Goal: Task Accomplishment & Management: Manage account settings

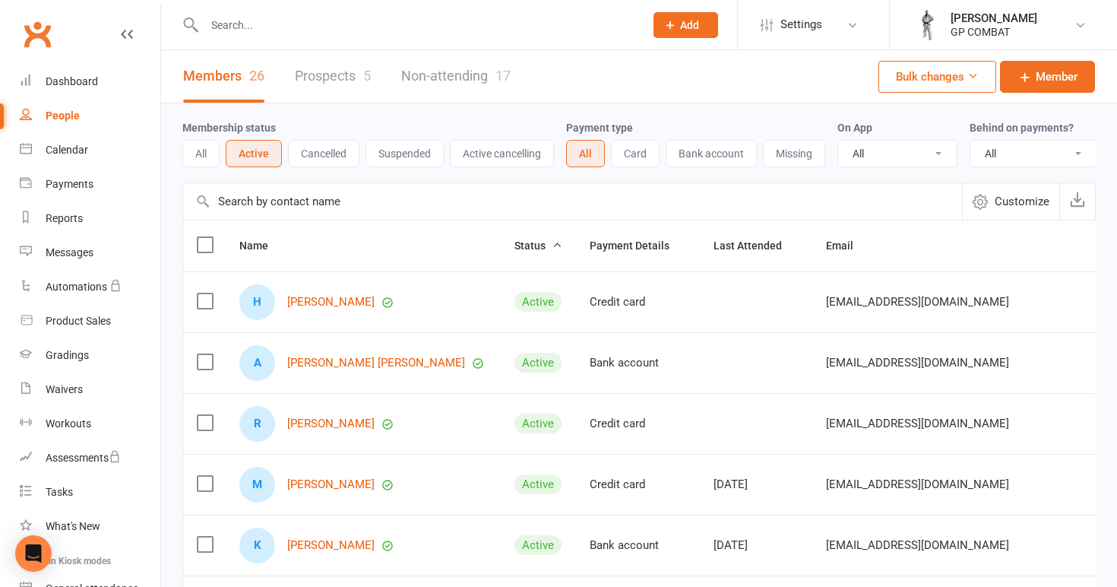
select select "100"
click at [69, 112] on div "People" at bounding box center [63, 115] width 34 height 12
click at [225, 76] on link "Members 26" at bounding box center [223, 76] width 81 height 52
select select "100"
click at [210, 150] on button "All" at bounding box center [200, 153] width 37 height 27
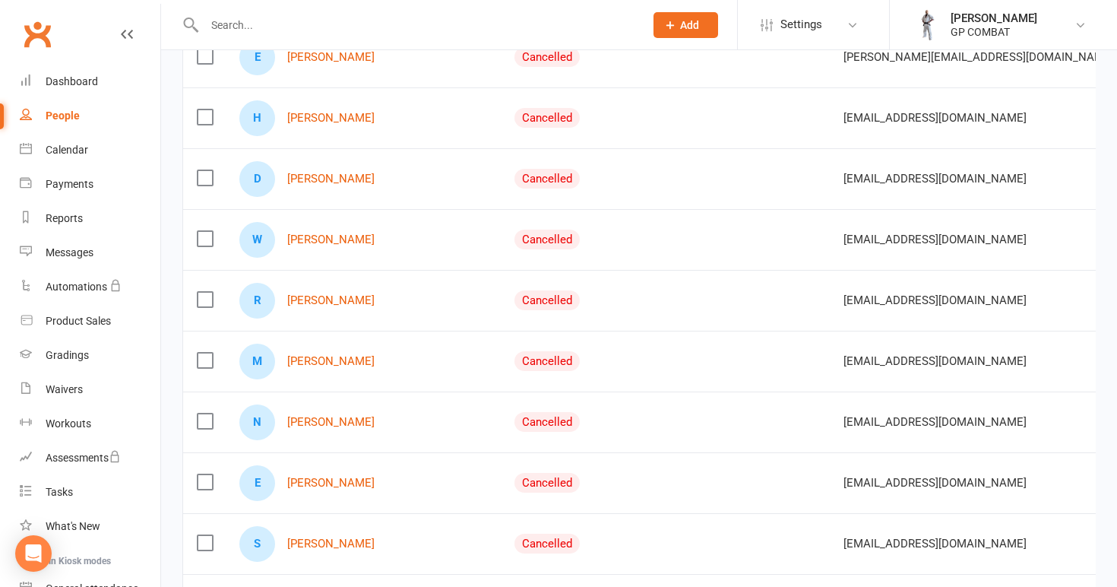
scroll to position [2438, 0]
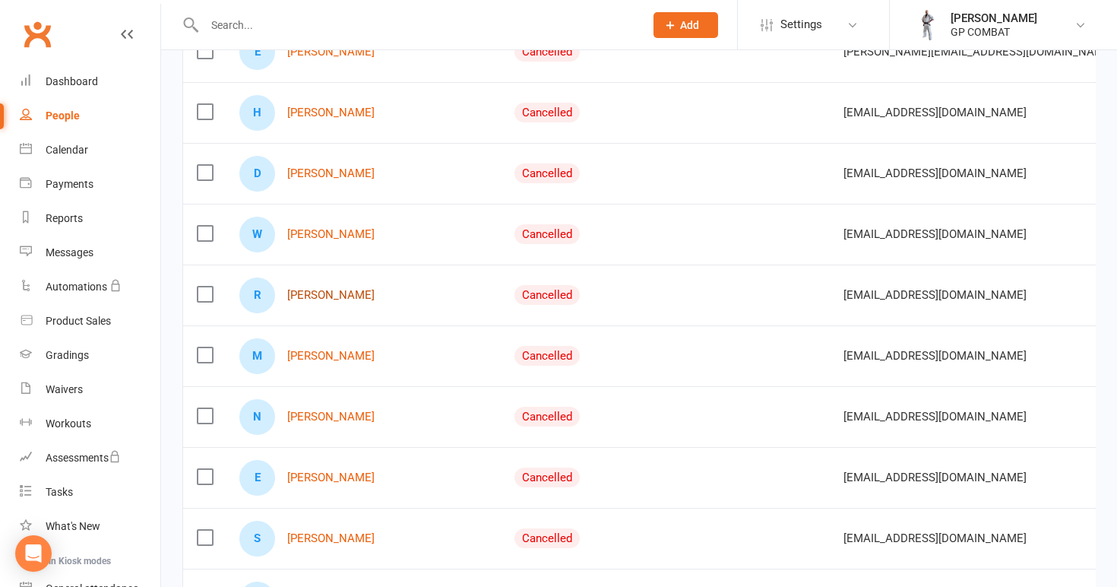
click at [321, 289] on link "[PERSON_NAME]" at bounding box center [330, 295] width 87 height 13
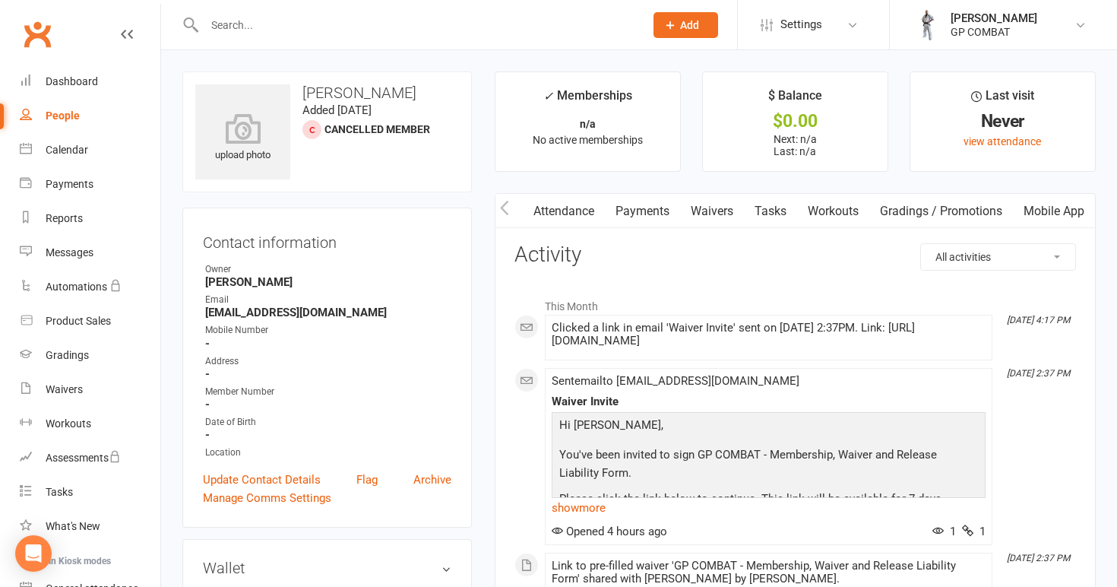
scroll to position [0, 154]
click at [1050, 209] on link "Mobile App" at bounding box center [1054, 211] width 82 height 35
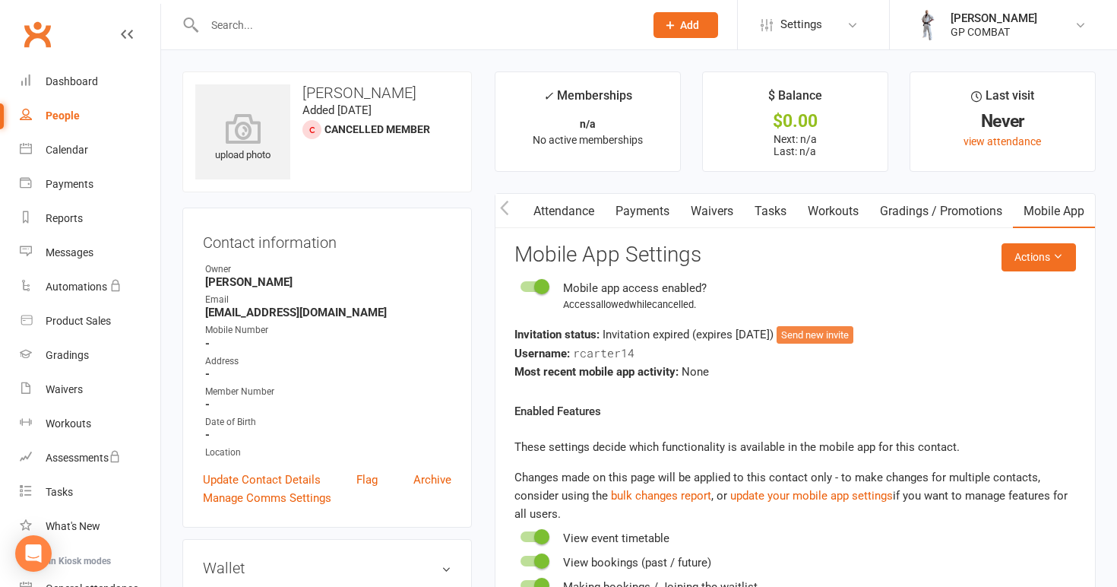
click at [829, 332] on button "Send new invite" at bounding box center [815, 335] width 77 height 18
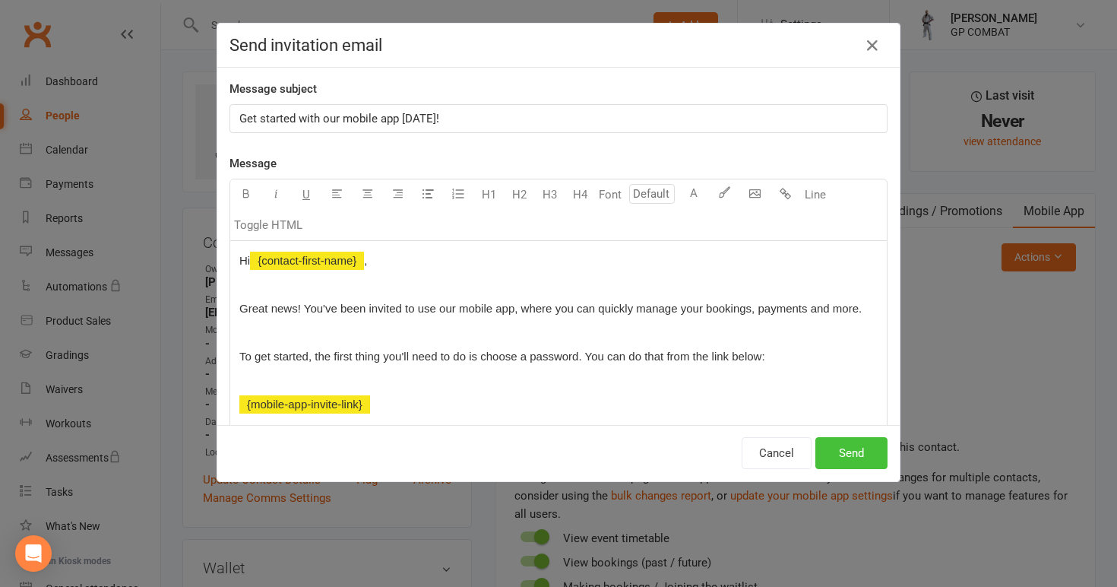
click at [850, 453] on button "Send" at bounding box center [851, 453] width 72 height 32
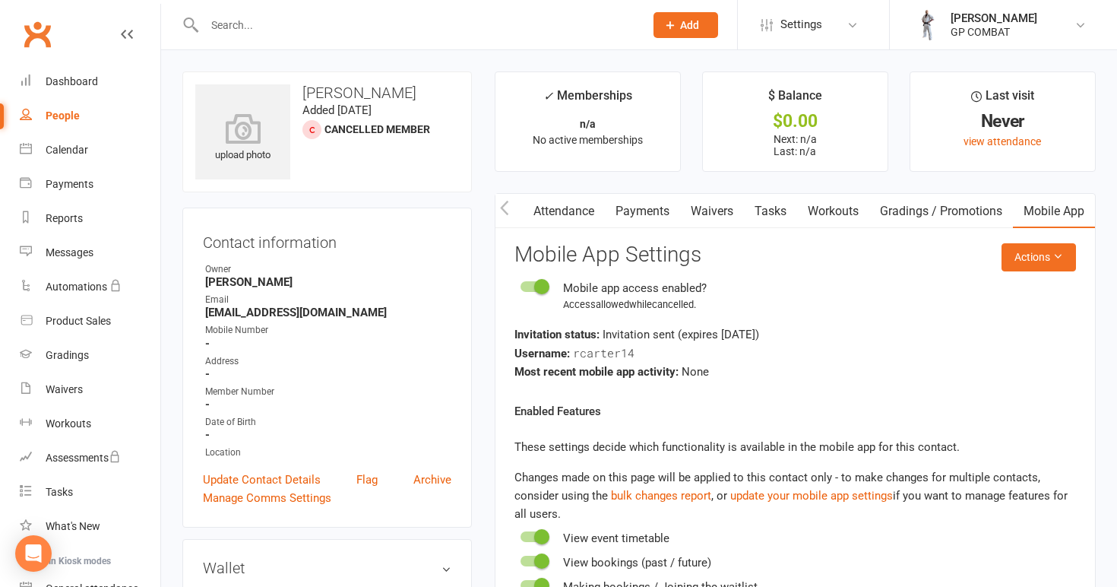
click at [78, 115] on div "People" at bounding box center [63, 115] width 34 height 12
select select "100"
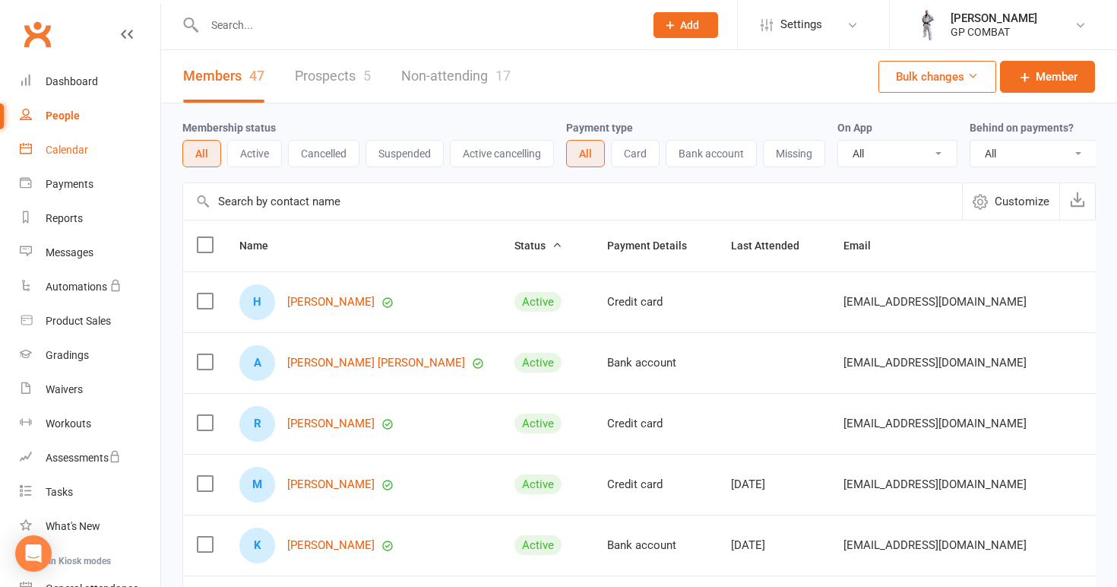
click at [76, 144] on div "Calendar" at bounding box center [67, 150] width 43 height 12
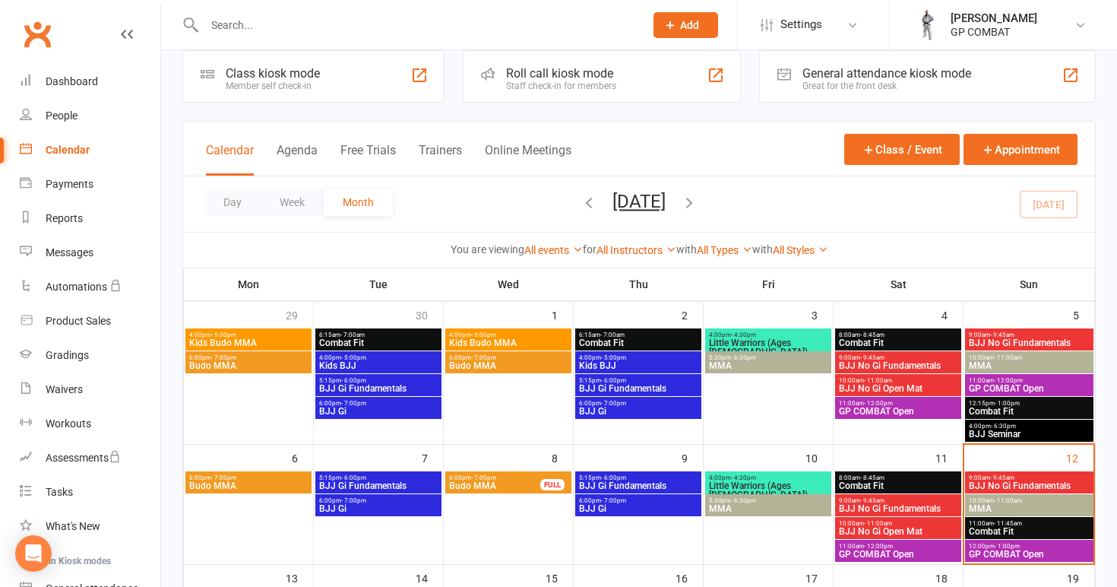
scroll to position [24, 0]
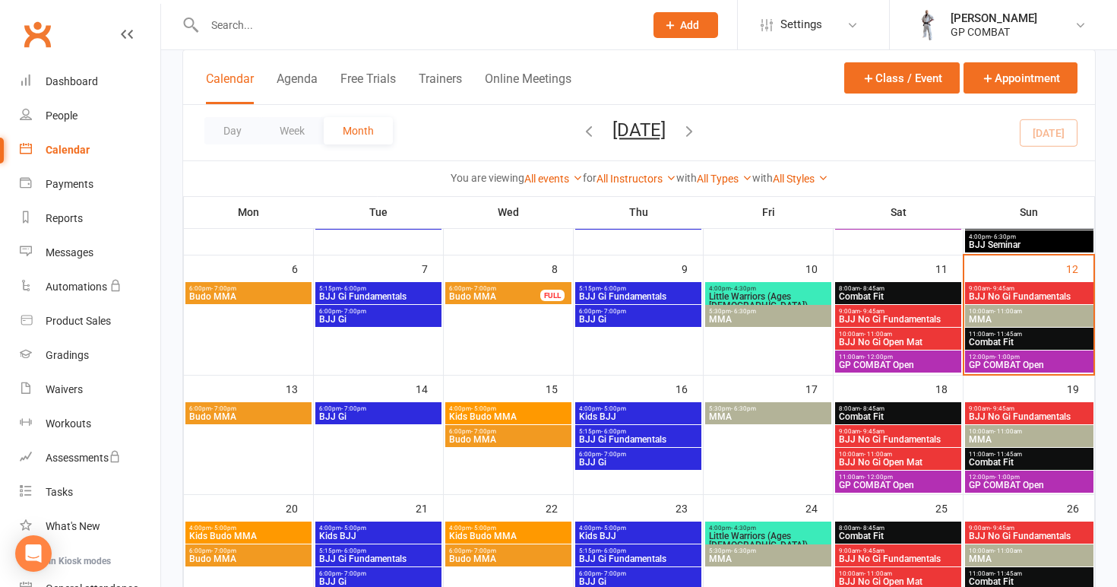
scroll to position [214, 0]
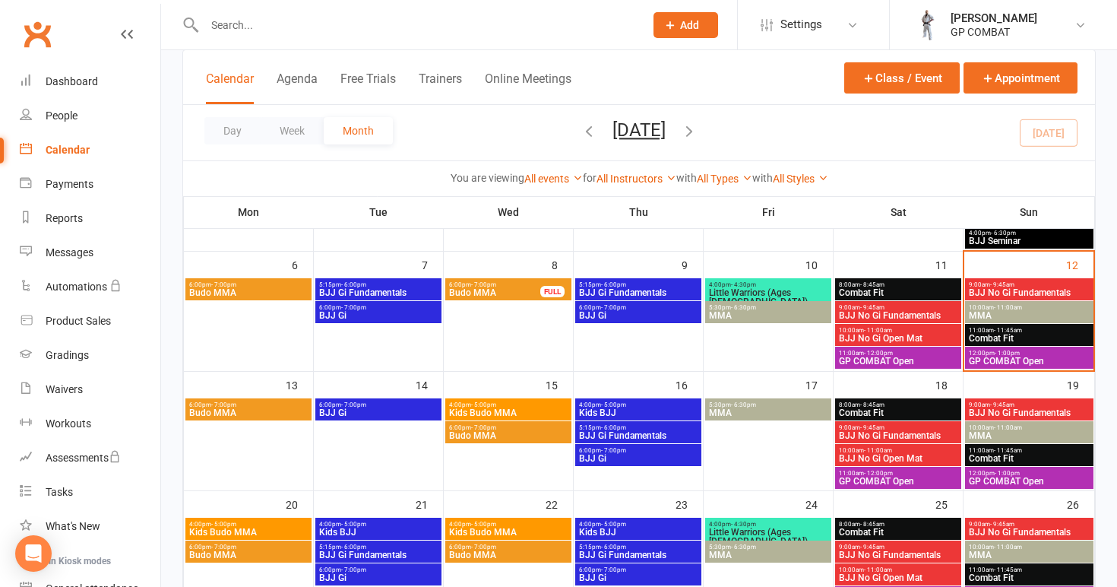
click at [243, 410] on span "Budo MMA" at bounding box center [248, 412] width 120 height 9
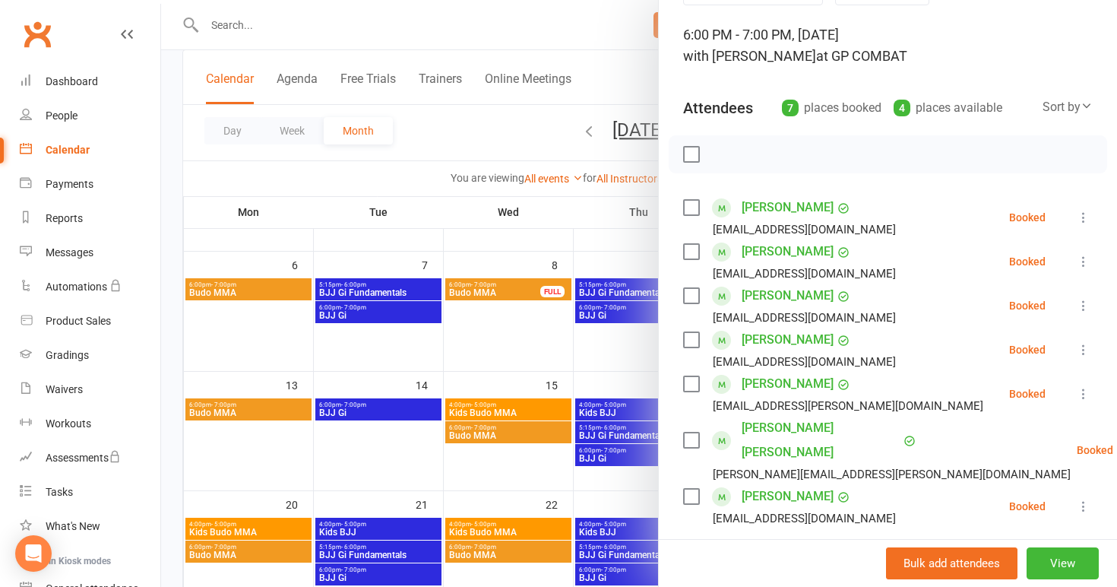
scroll to position [86, 0]
click at [531, 350] on div at bounding box center [639, 293] width 956 height 587
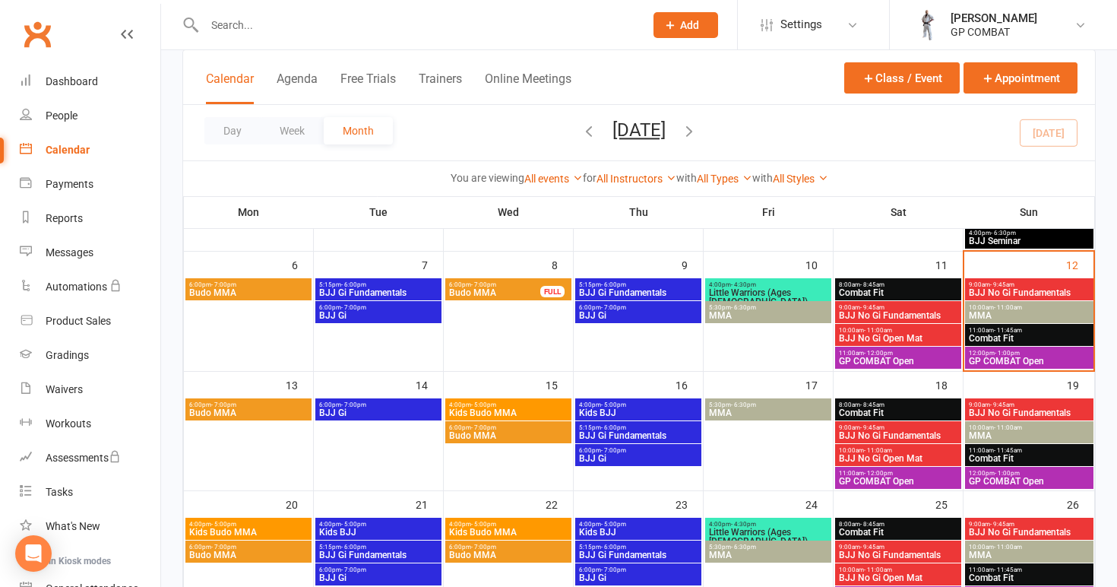
click at [383, 409] on span "BJJ Gi" at bounding box center [378, 412] width 120 height 9
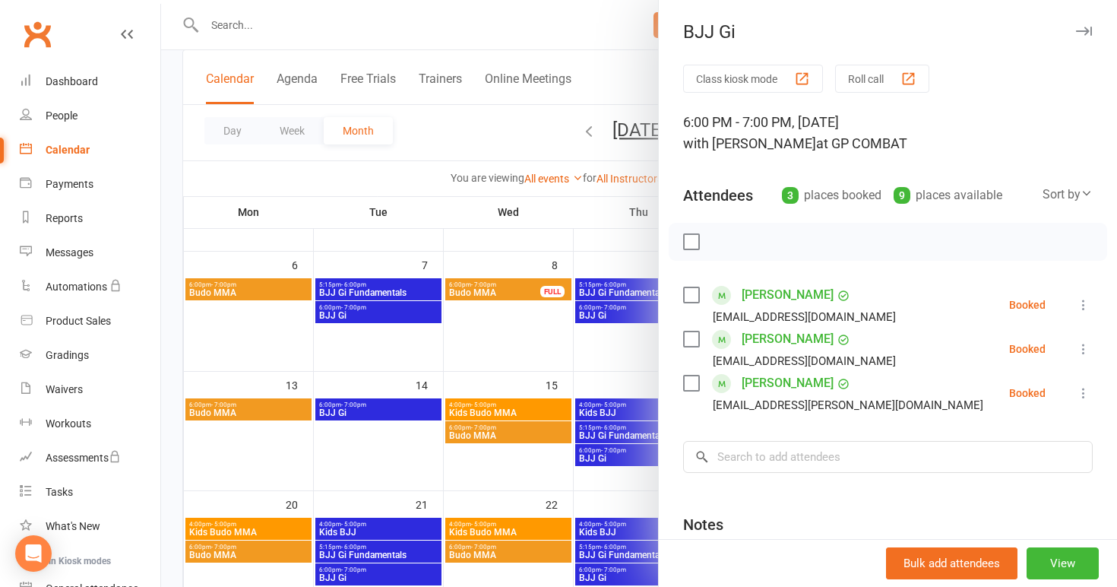
click at [487, 412] on div at bounding box center [639, 293] width 956 height 587
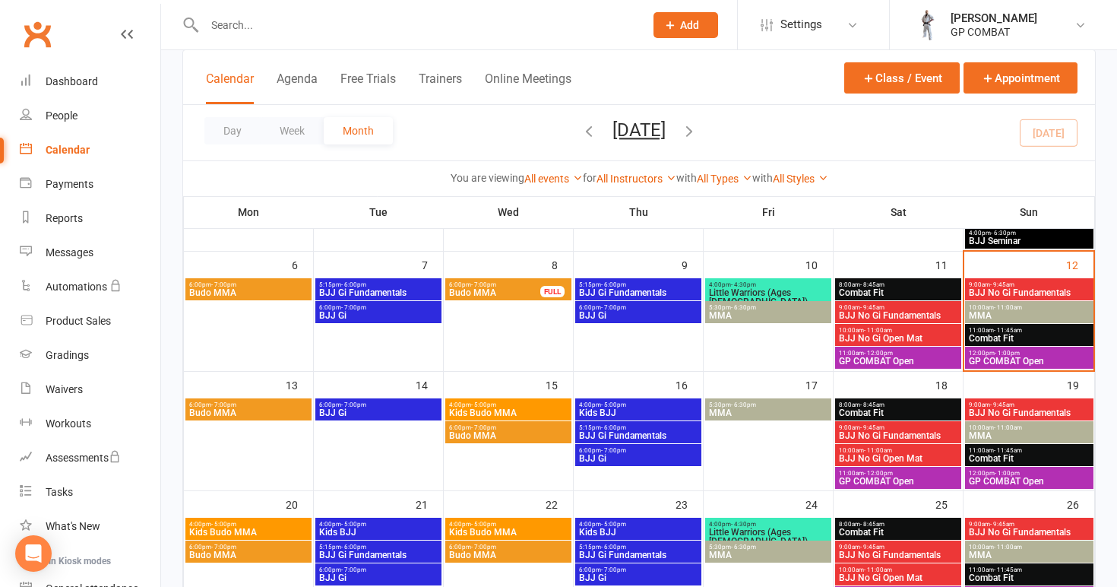
click at [500, 409] on span "Kids Budo MMA" at bounding box center [508, 412] width 120 height 9
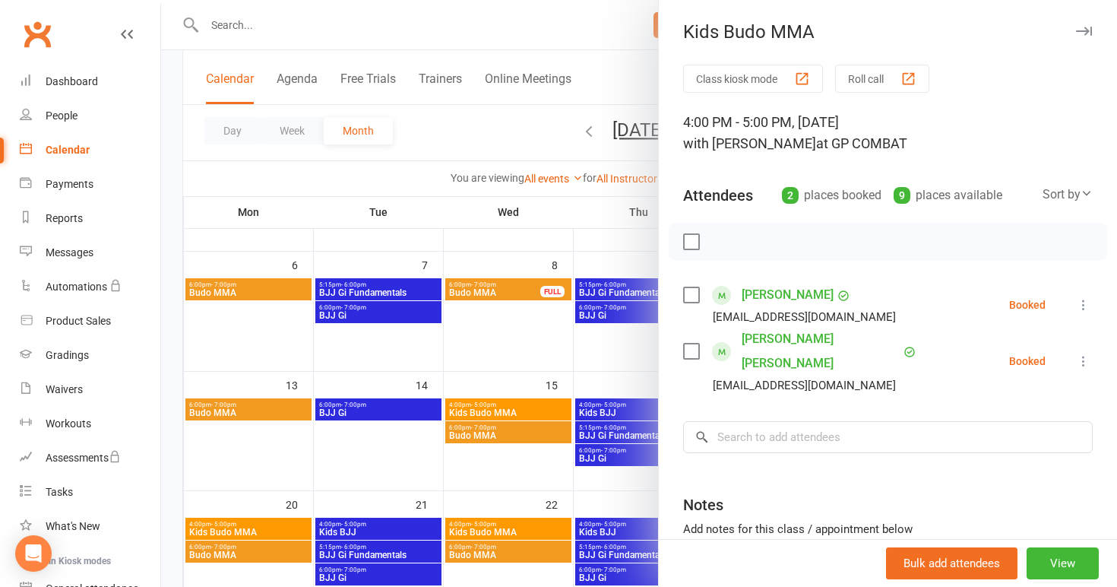
click at [506, 435] on div at bounding box center [639, 293] width 956 height 587
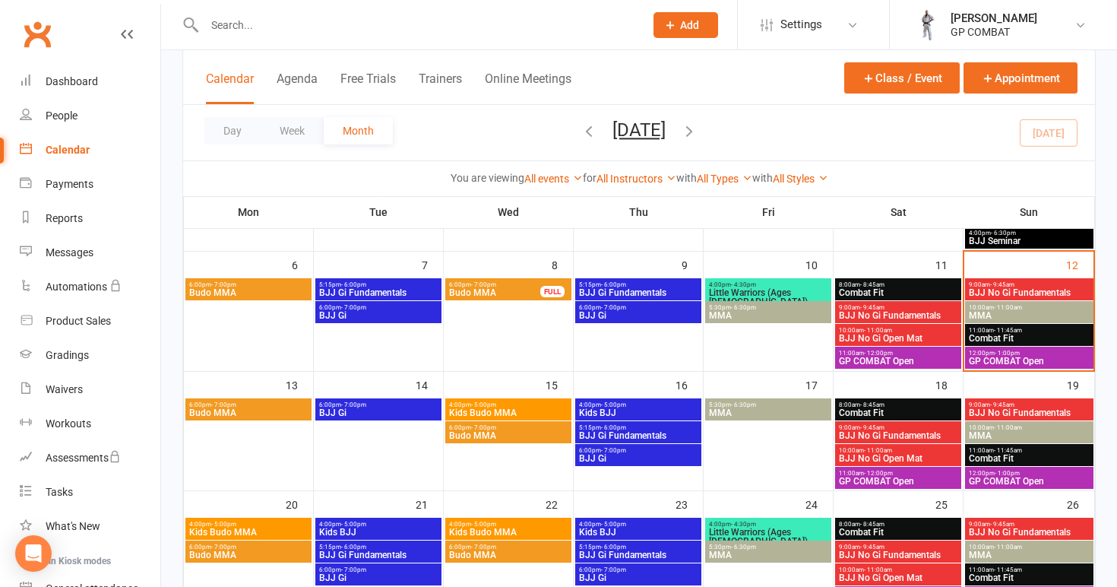
click at [506, 435] on span "Budo MMA" at bounding box center [508, 435] width 120 height 9
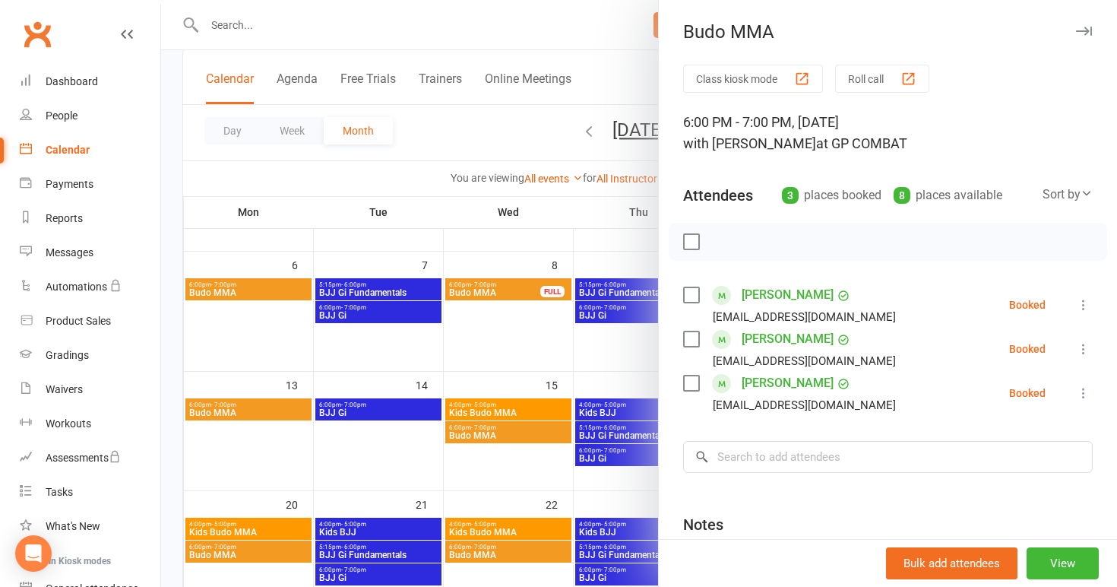
click at [532, 356] on div at bounding box center [639, 293] width 956 height 587
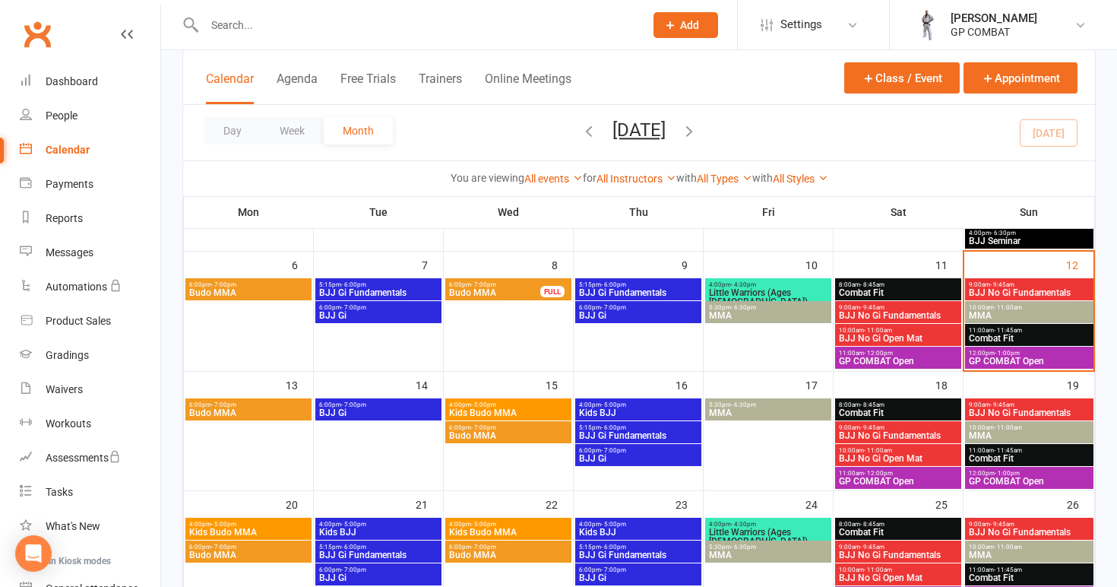
click at [622, 404] on span "- 5:00pm" at bounding box center [613, 404] width 25 height 7
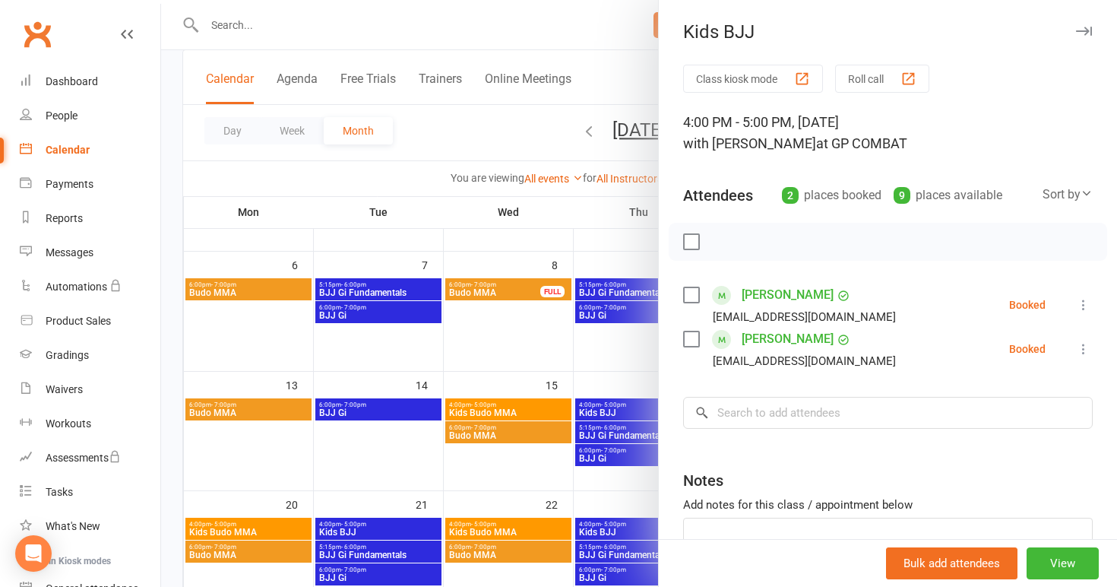
click at [789, 335] on link "[PERSON_NAME]" at bounding box center [788, 339] width 92 height 24
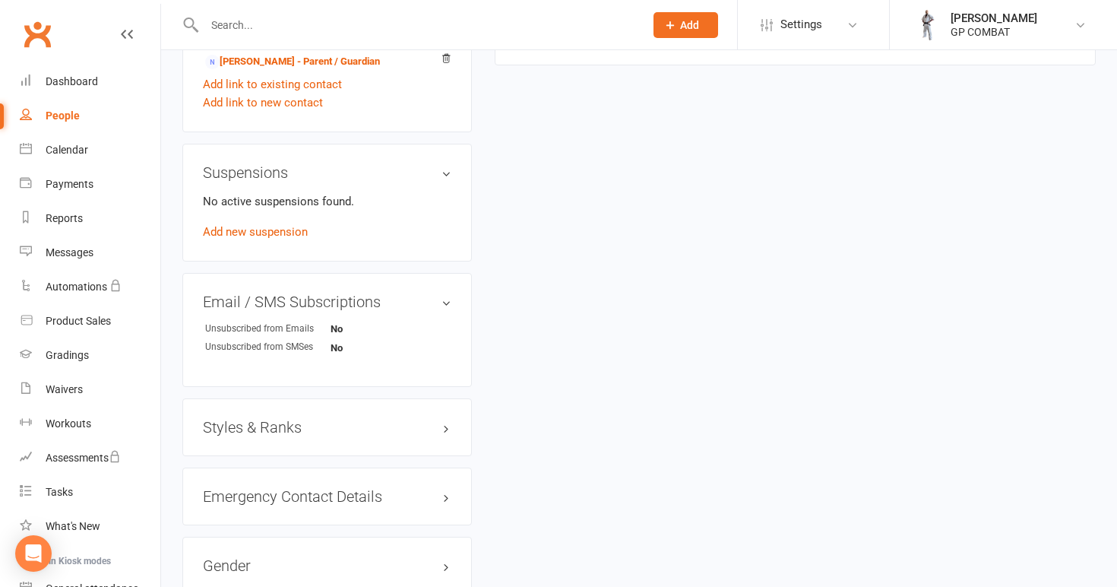
scroll to position [843, 0]
click at [244, 422] on h3 "Styles & Ranks" at bounding box center [327, 424] width 248 height 17
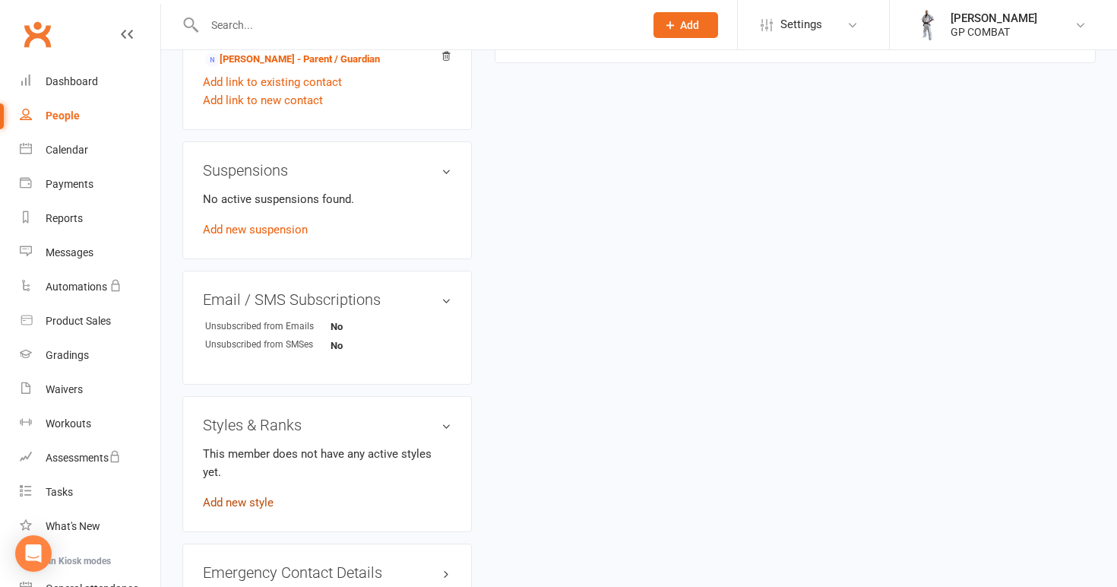
click at [255, 495] on link "Add new style" at bounding box center [238, 502] width 71 height 14
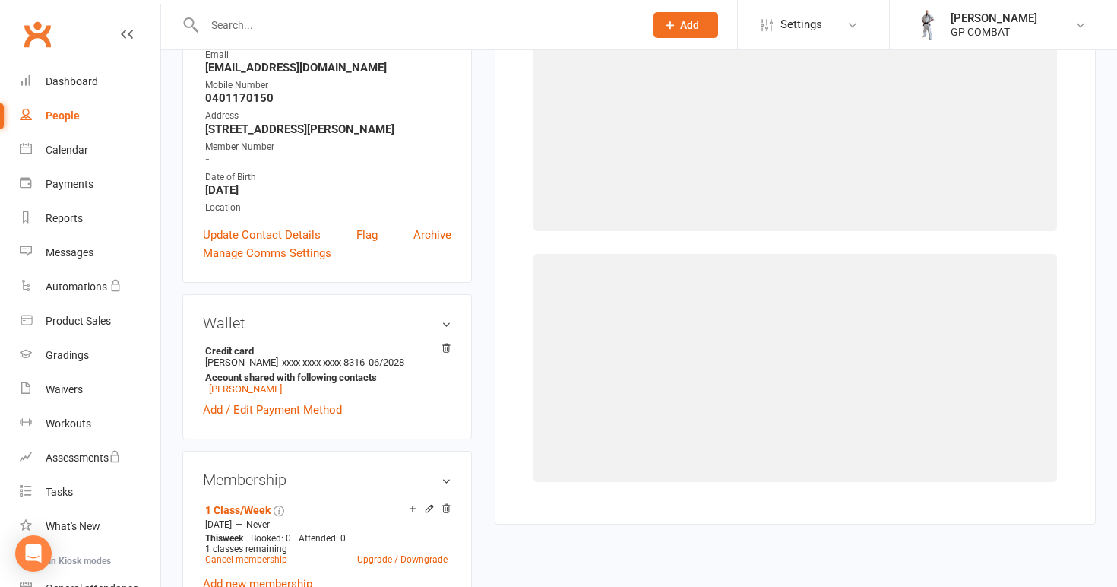
scroll to position [116, 0]
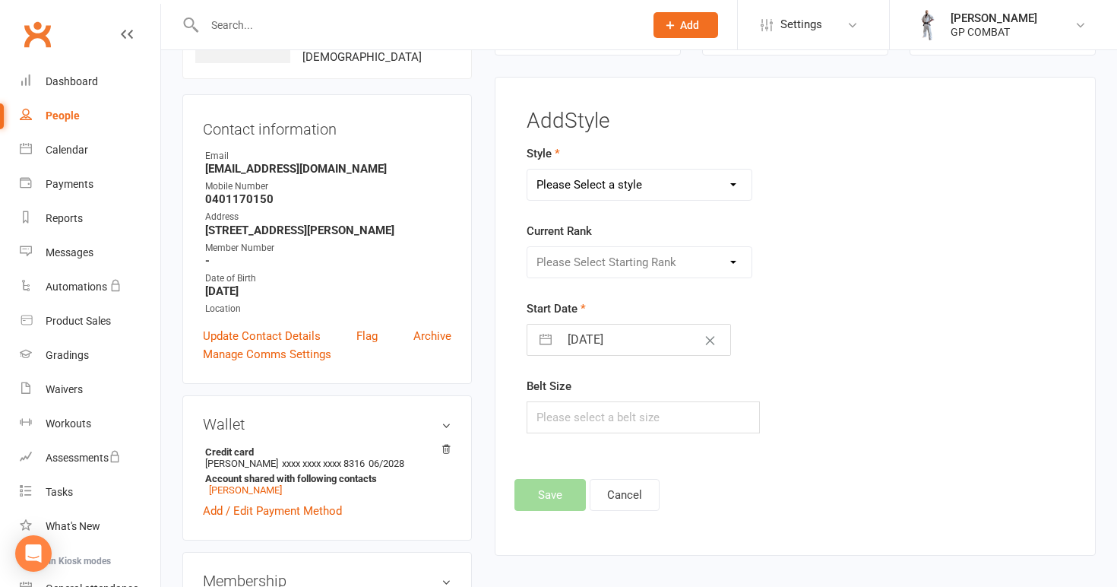
select select "3679"
select select "43528"
click at [581, 337] on input "12 Oct 2025" at bounding box center [644, 339] width 171 height 30
select select "8"
select select "2025"
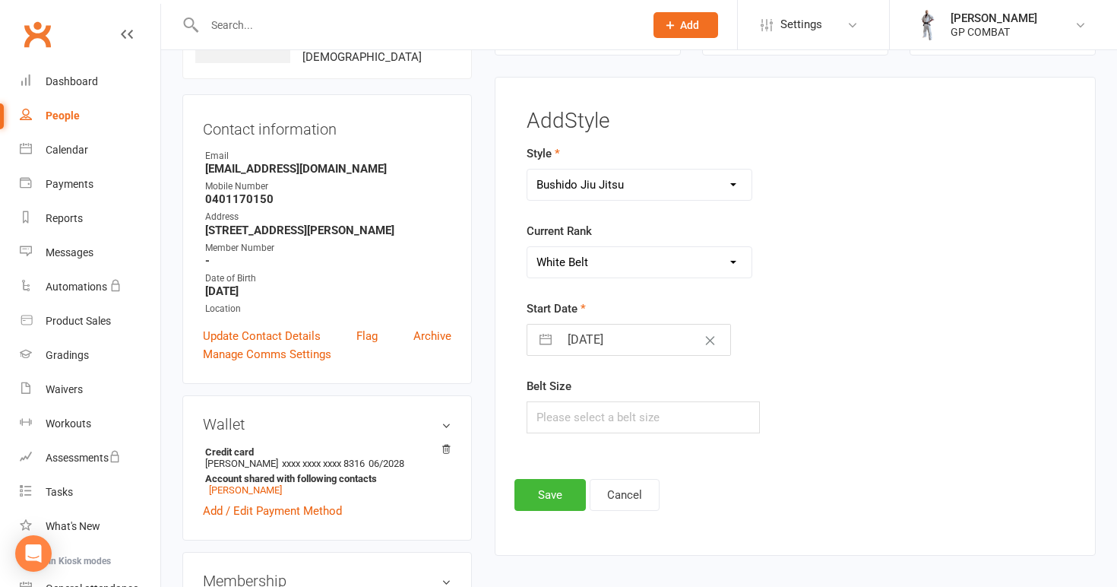
select select "9"
select select "2025"
select select "10"
select select "2025"
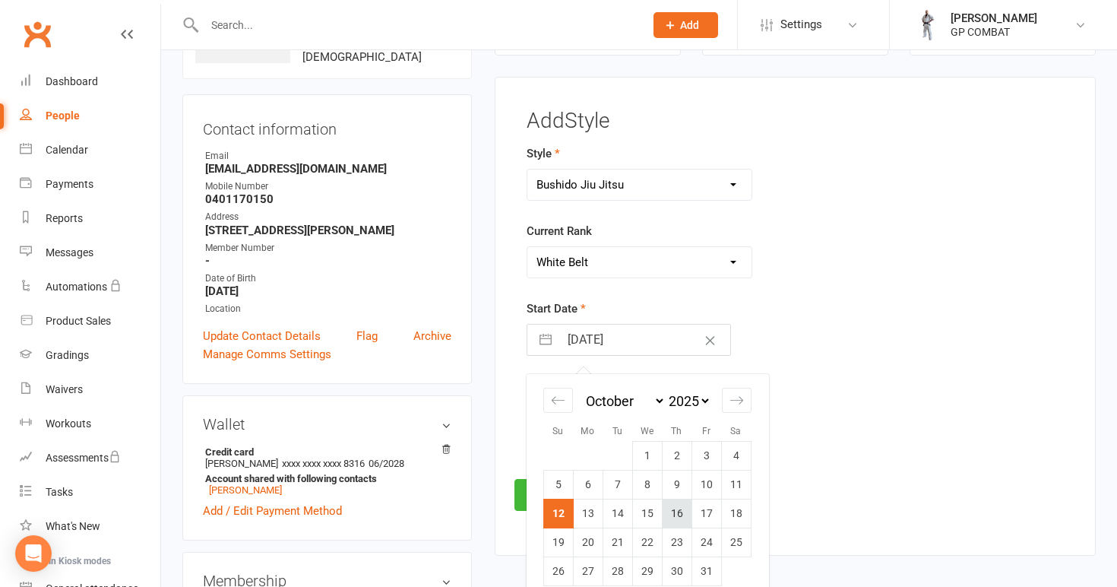
click at [671, 512] on td "16" at bounding box center [677, 513] width 30 height 29
type input "16 Oct 2025"
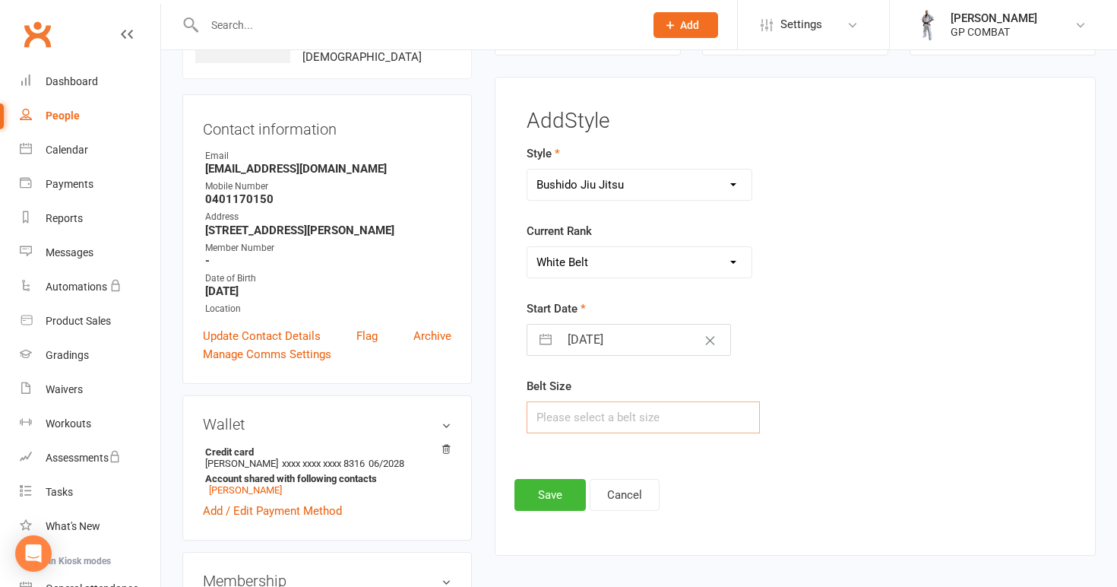
click at [589, 416] on input "text" at bounding box center [644, 417] width 234 height 32
type input "M0"
click at [547, 486] on button "Save" at bounding box center [549, 495] width 71 height 32
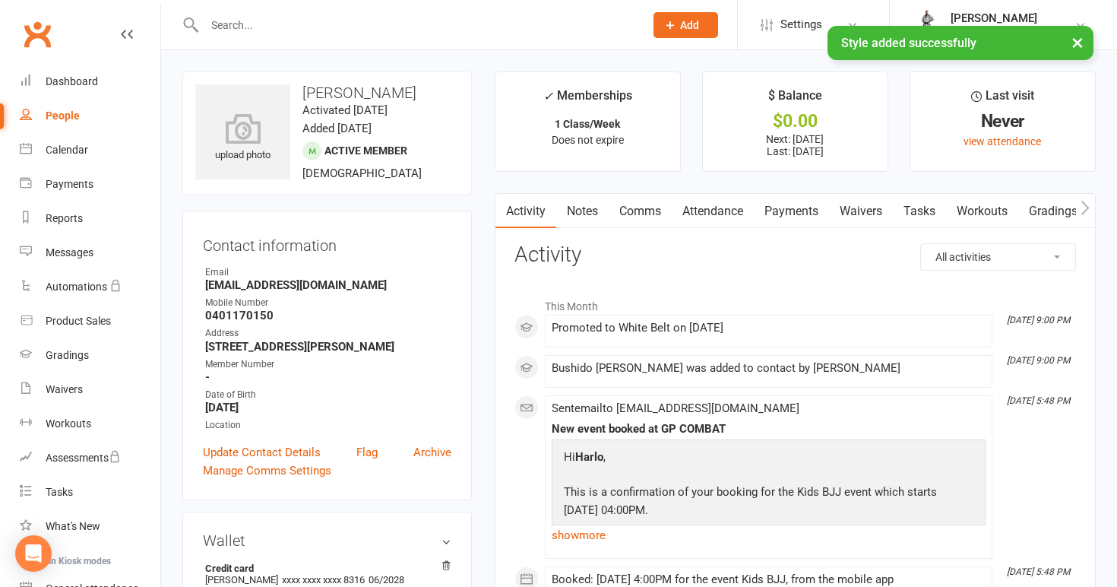
scroll to position [0, 0]
click at [74, 109] on link "People" at bounding box center [90, 116] width 141 height 34
select select "100"
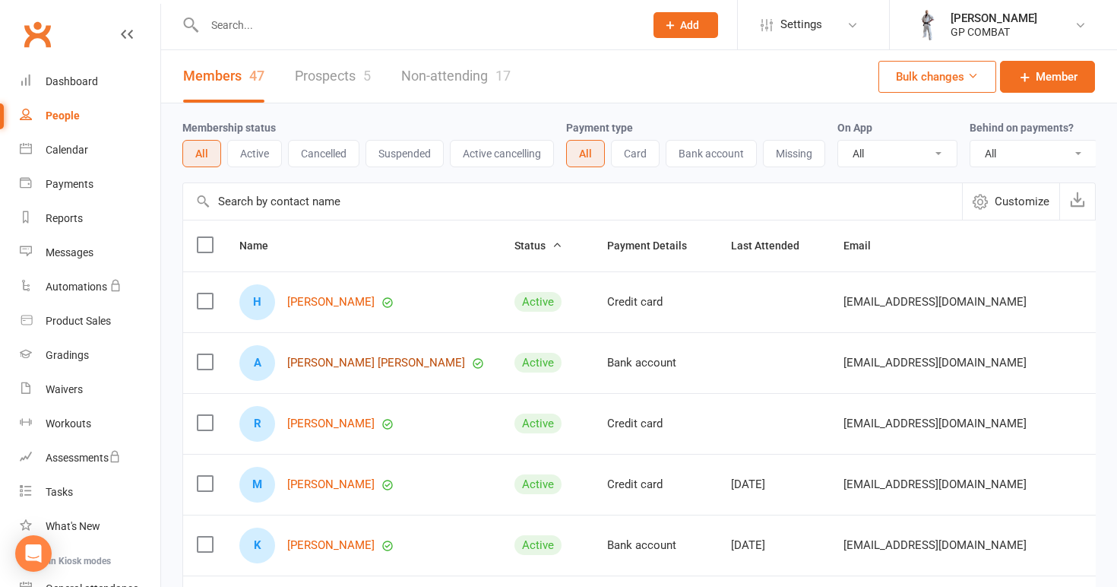
click at [313, 362] on link "[PERSON_NAME] [PERSON_NAME]" at bounding box center [376, 362] width 178 height 13
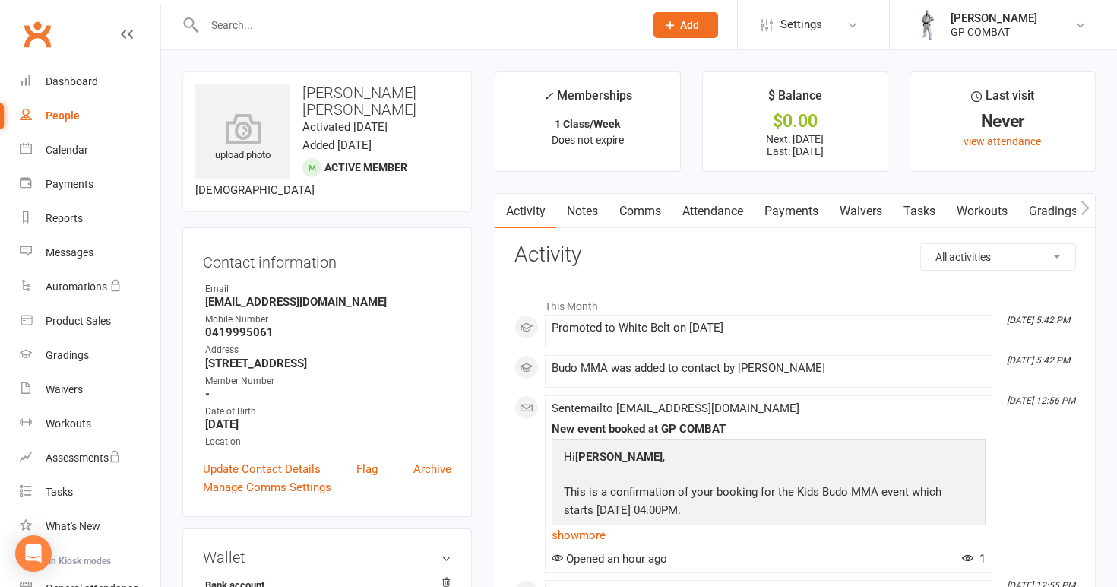
click at [74, 117] on div "People" at bounding box center [63, 115] width 34 height 12
select select "100"
